Goal: Information Seeking & Learning: Learn about a topic

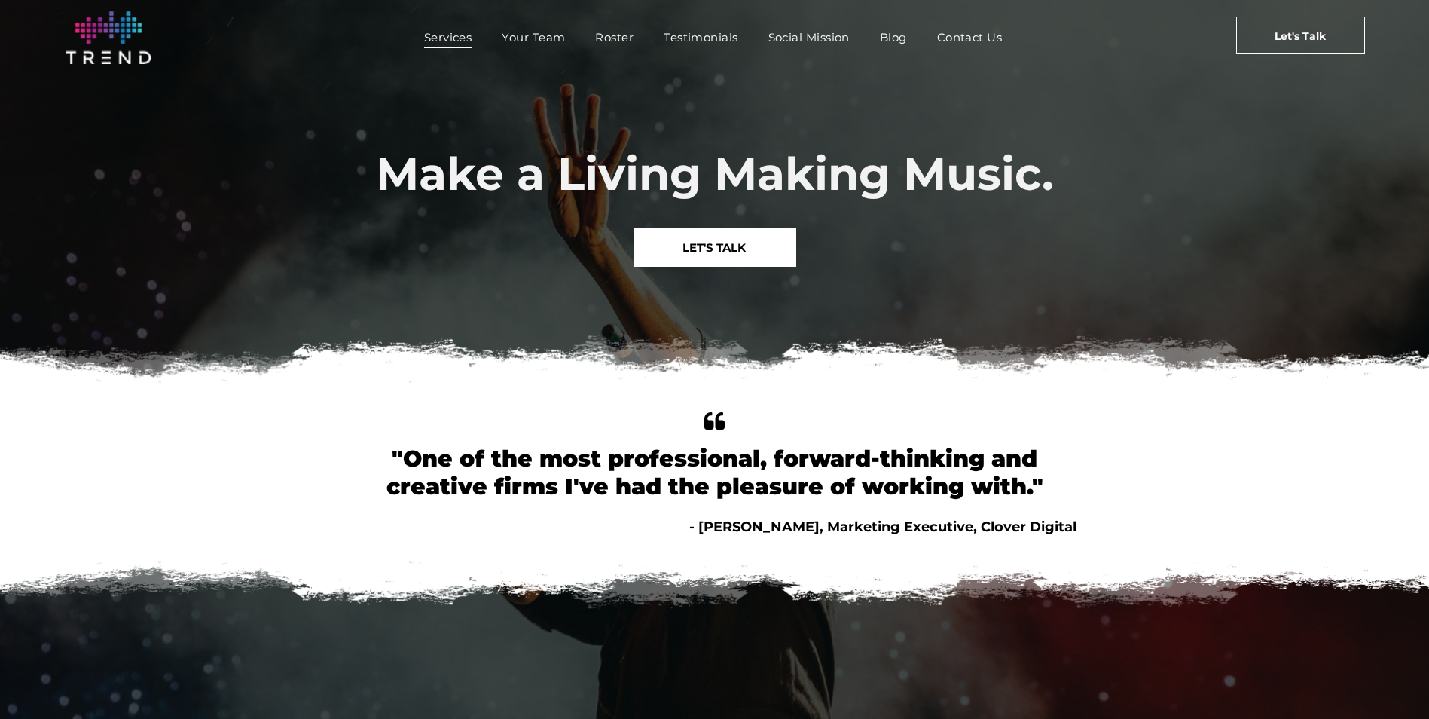
click at [455, 39] on span "Services" at bounding box center [448, 37] width 48 height 22
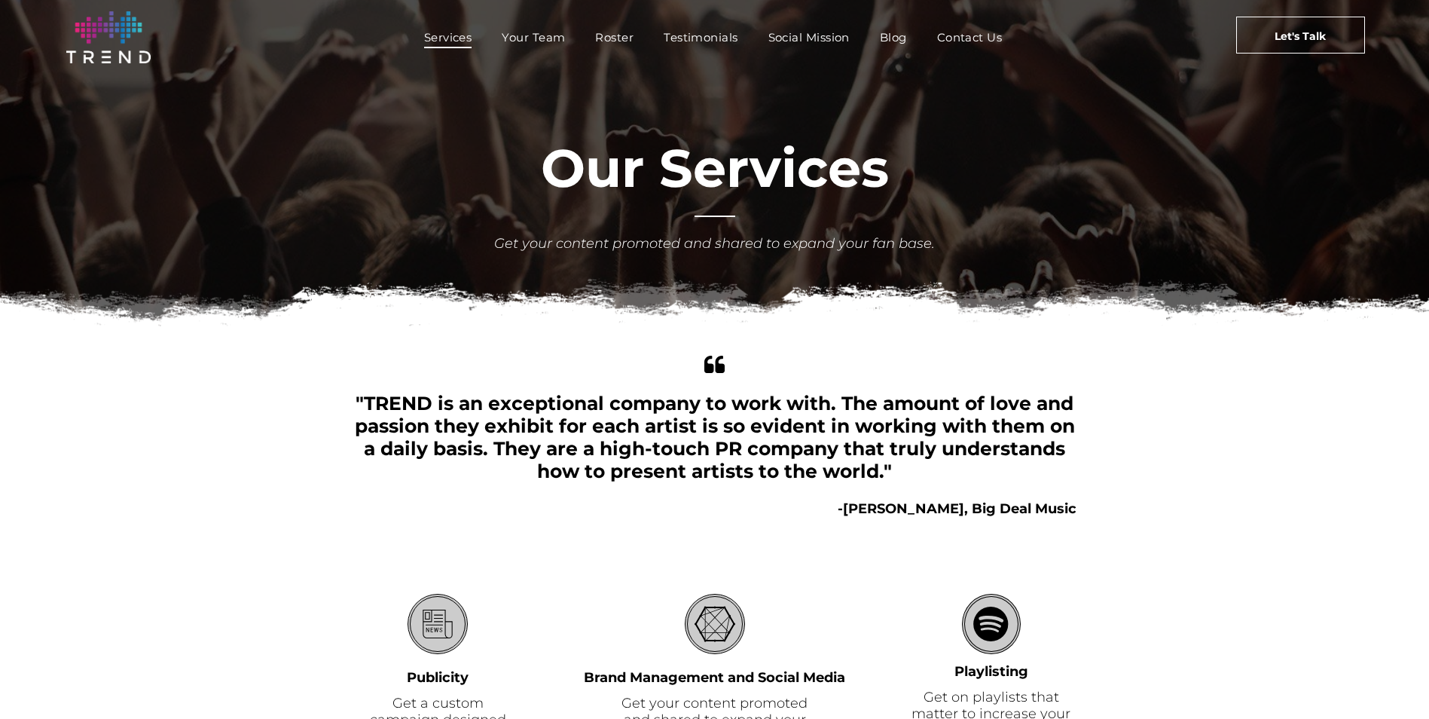
scroll to position [320, 0]
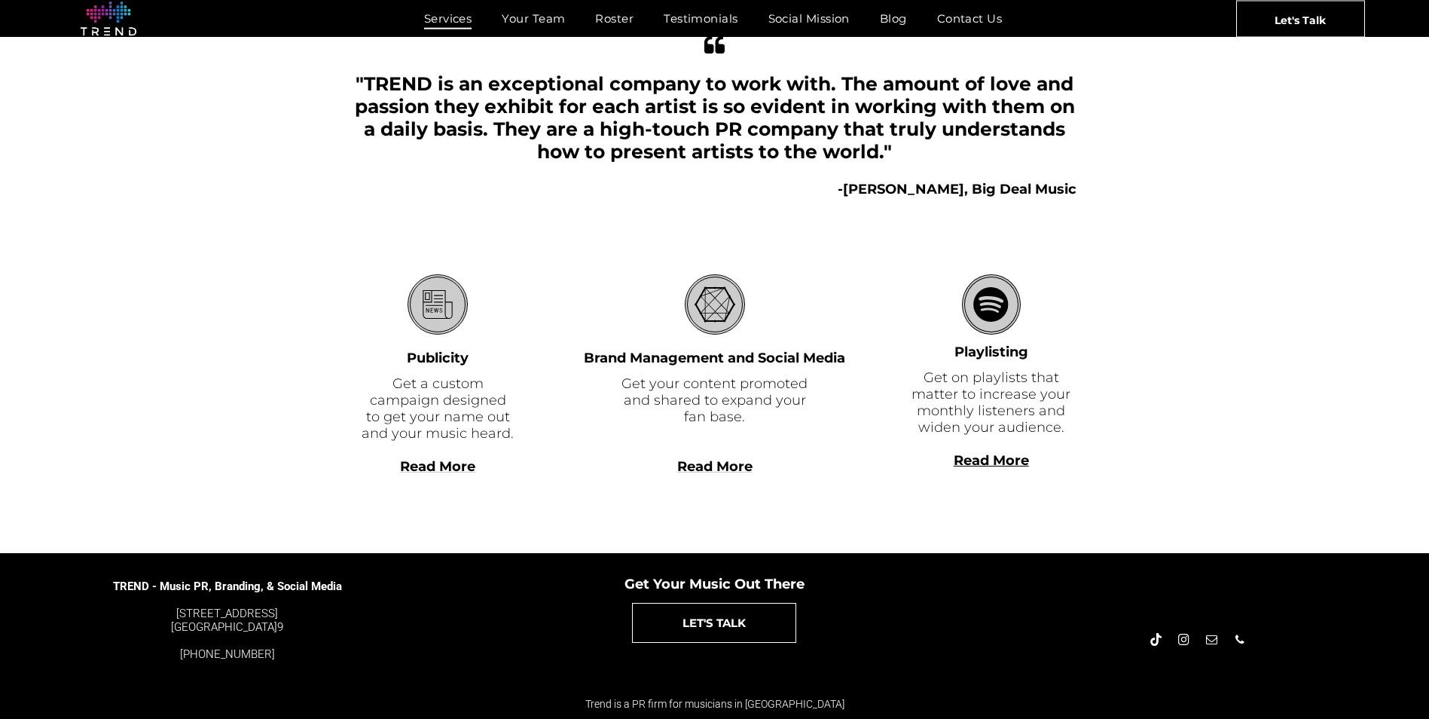
click at [717, 473] on span "Read More" at bounding box center [714, 466] width 75 height 17
